Goal: Find specific page/section: Find specific page/section

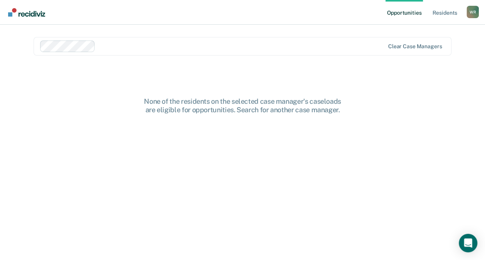
click at [415, 15] on link "Opportunities" at bounding box center [403, 12] width 37 height 25
click at [447, 12] on link "Resident s" at bounding box center [444, 12] width 28 height 25
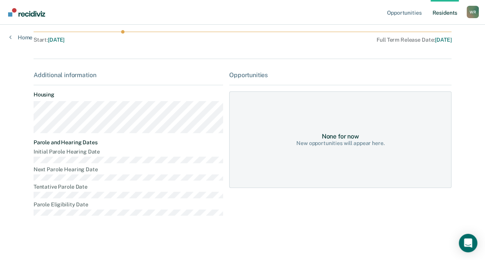
scroll to position [77, 0]
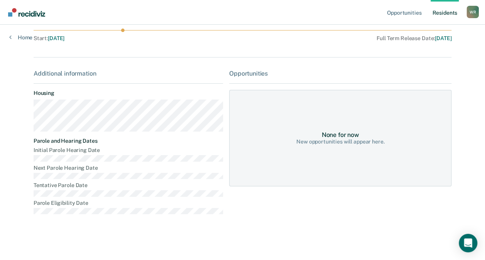
click at [9, 37] on div "Home" at bounding box center [21, 33] width 42 height 16
click at [11, 37] on icon at bounding box center [10, 37] width 2 height 6
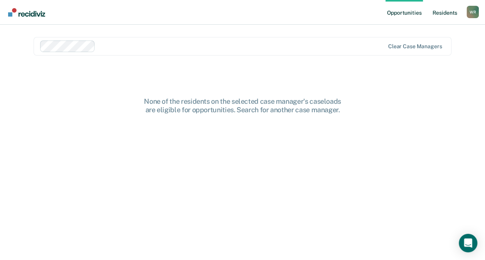
click at [447, 13] on link "Resident s" at bounding box center [444, 12] width 28 height 25
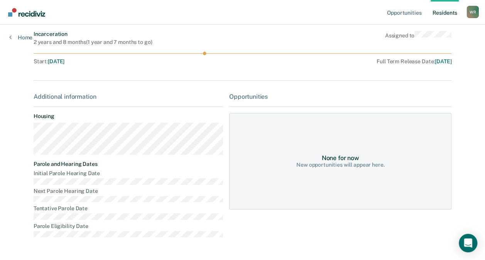
scroll to position [53, 0]
click at [362, 114] on div "None for now New opportunities will appear here." at bounding box center [340, 162] width 222 height 96
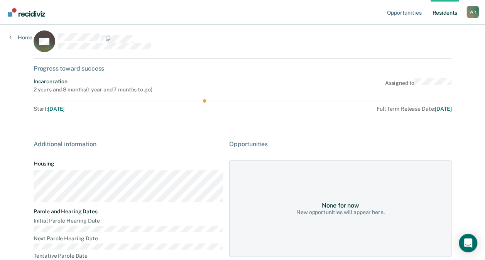
scroll to position [4, 0]
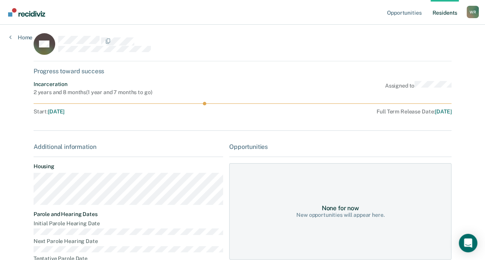
click at [405, 89] on div "Assigned to" at bounding box center [418, 88] width 67 height 15
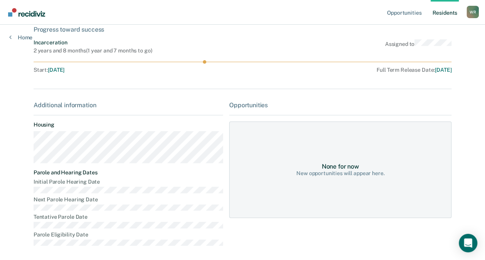
scroll to position [45, 0]
click at [245, 106] on div "Opportunities" at bounding box center [340, 105] width 222 height 7
click at [300, 151] on div "None for now New opportunities will appear here." at bounding box center [340, 170] width 222 height 96
click at [205, 61] on icon at bounding box center [243, 62] width 418 height 3
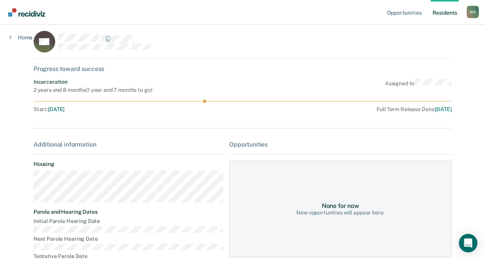
scroll to position [0, 0]
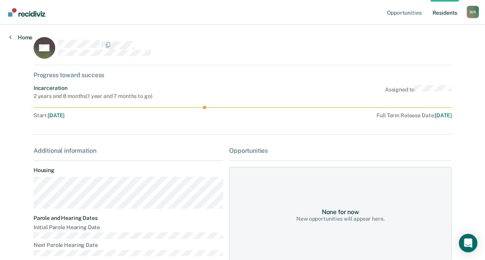
click at [25, 37] on link "Home" at bounding box center [20, 37] width 23 height 7
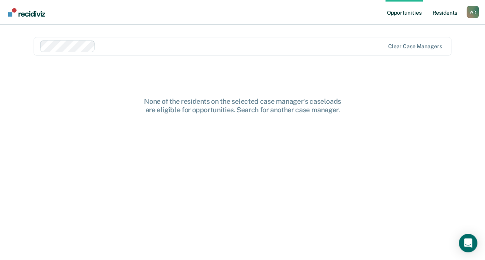
click at [443, 13] on link "Resident s" at bounding box center [444, 12] width 28 height 25
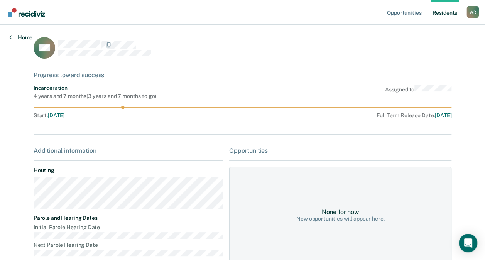
click at [9, 38] on icon at bounding box center [10, 37] width 2 height 6
